Goal: Information Seeking & Learning: Compare options

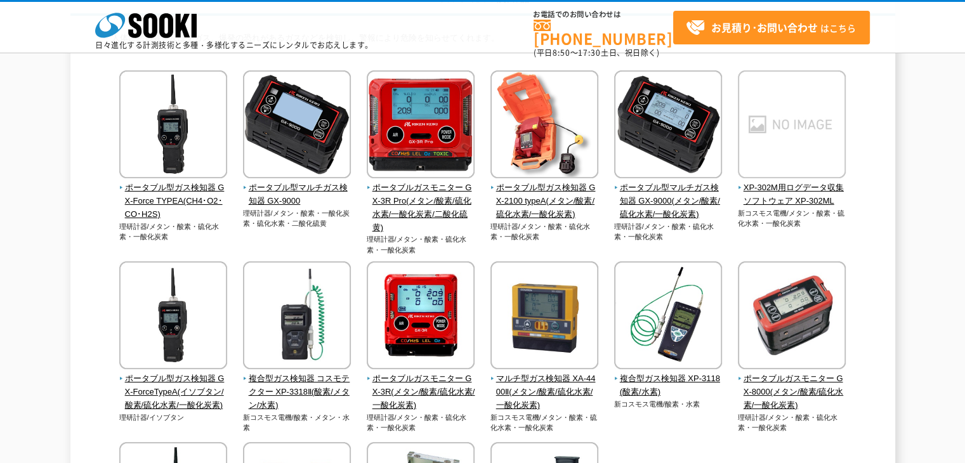
scroll to position [127, 0]
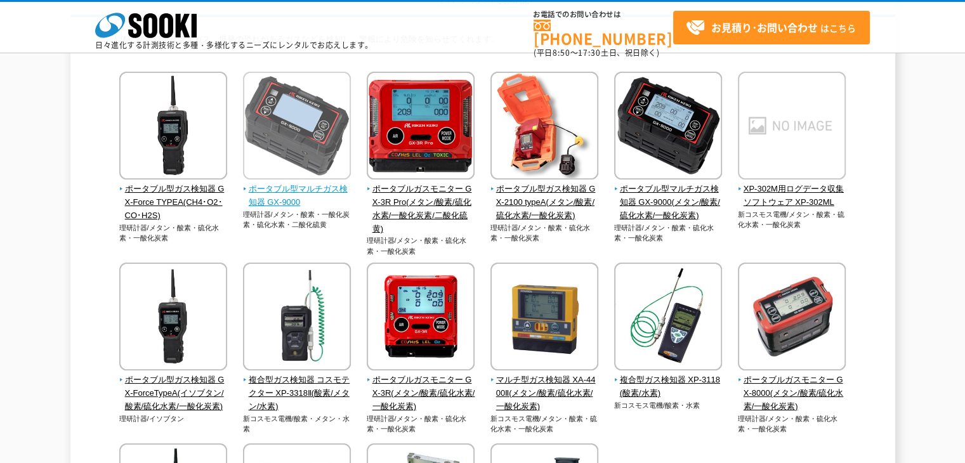
click at [277, 188] on span "ポータブル型マルチガス検知器 GX-9000" at bounding box center [297, 196] width 108 height 27
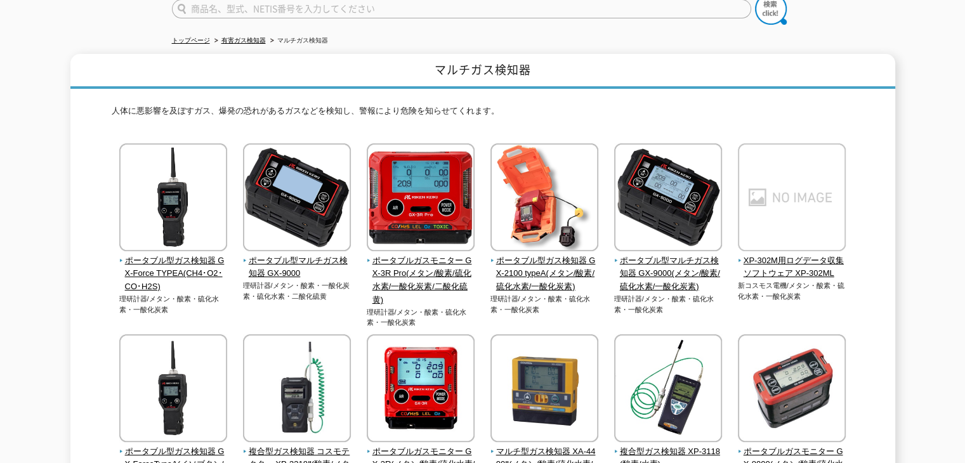
scroll to position [127, 0]
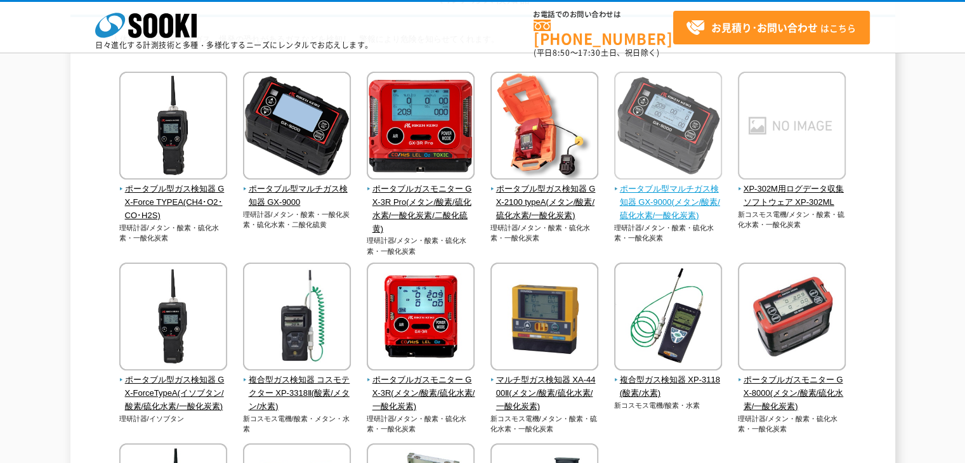
click at [682, 219] on span "ポータブル型マルチガス検知器 GX-9000(メタン/酸素/硫化水素/一酸化炭素)" at bounding box center [668, 202] width 108 height 39
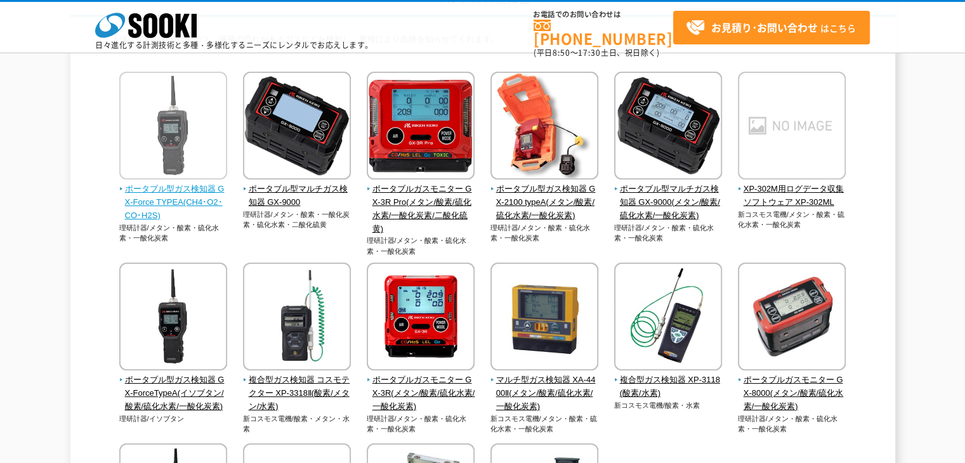
click at [172, 206] on span "ポータブル型ガス検知器 GX-Force TYPEA(CH4･O2･CO･H2S)" at bounding box center [173, 202] width 108 height 39
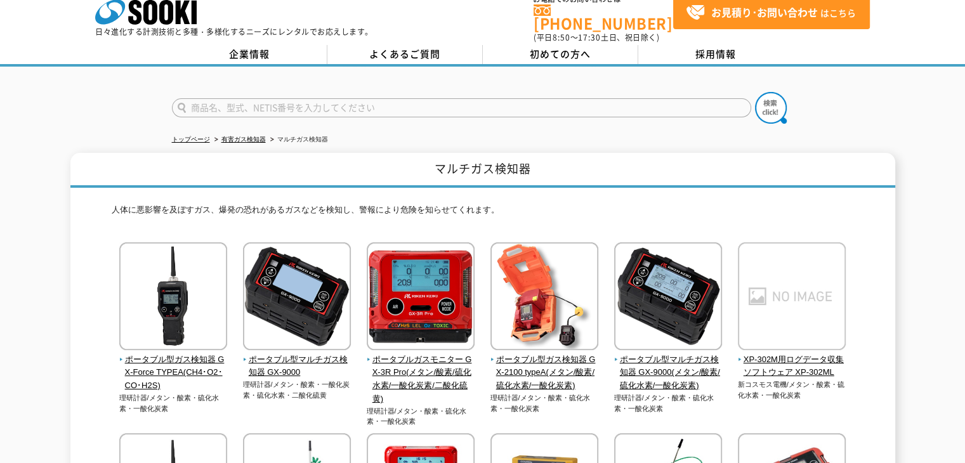
scroll to position [0, 0]
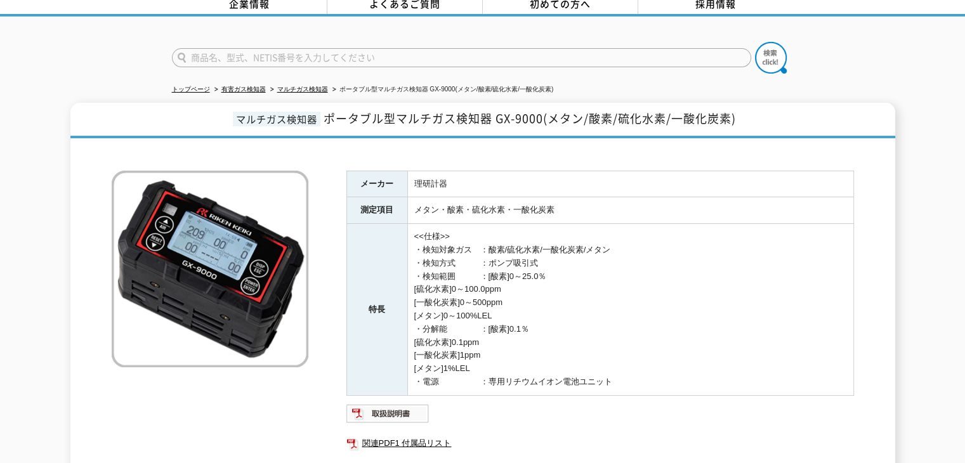
scroll to position [60, 0]
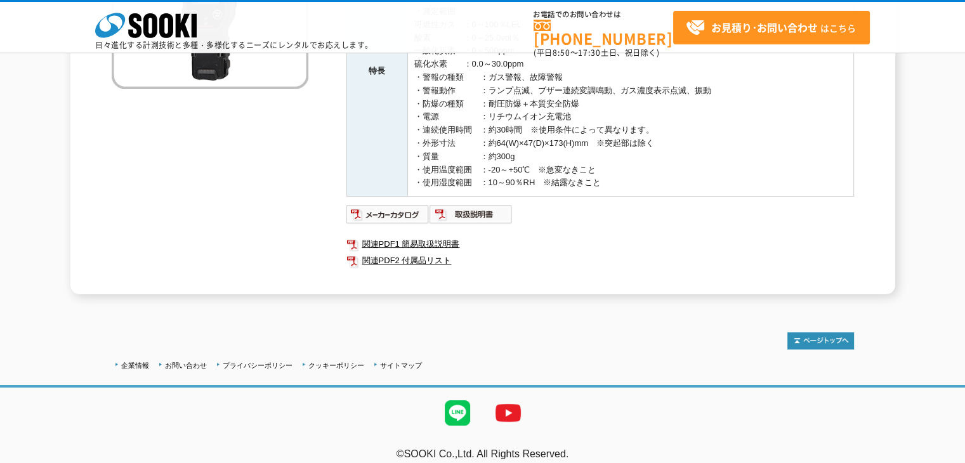
scroll to position [296, 0]
